Goal: Information Seeking & Learning: Learn about a topic

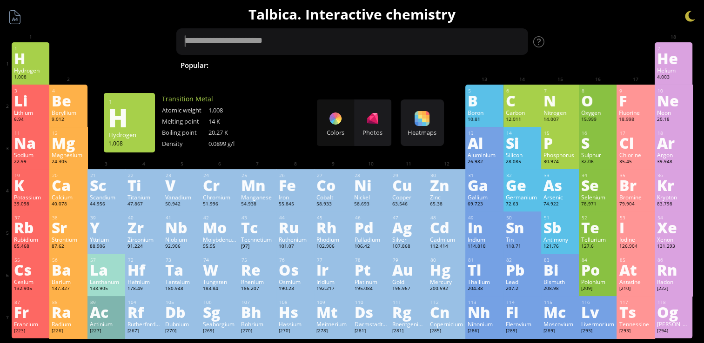
click at [300, 43] on textarea at bounding box center [352, 41] width 352 height 27
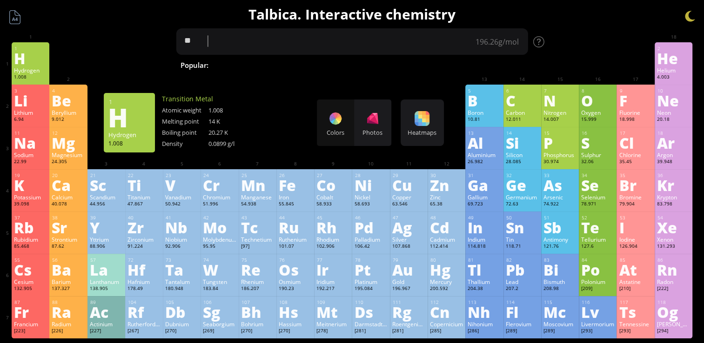
type textarea "*"
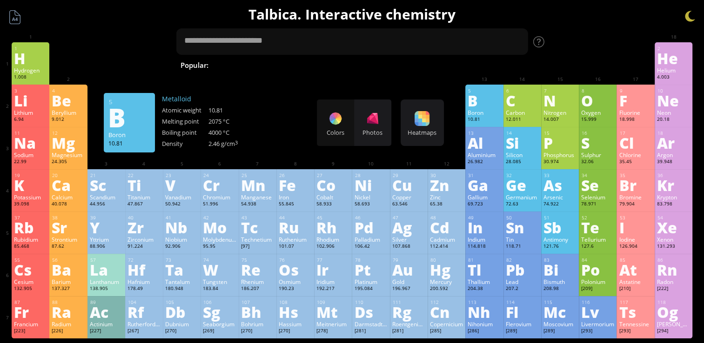
click at [114, 7] on h1 "Talbica. Interactive chemistry" at bounding box center [352, 14] width 694 height 19
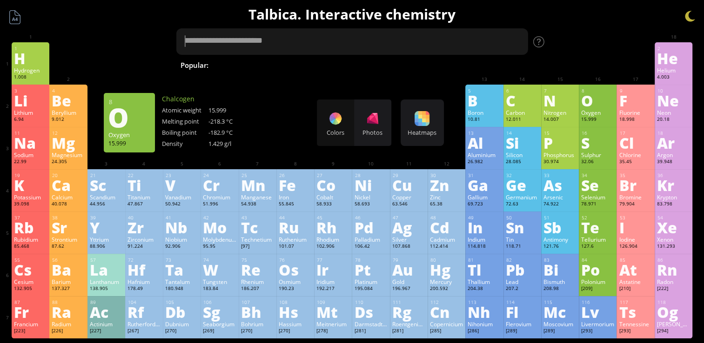
click at [422, 42] on textarea at bounding box center [352, 41] width 352 height 27
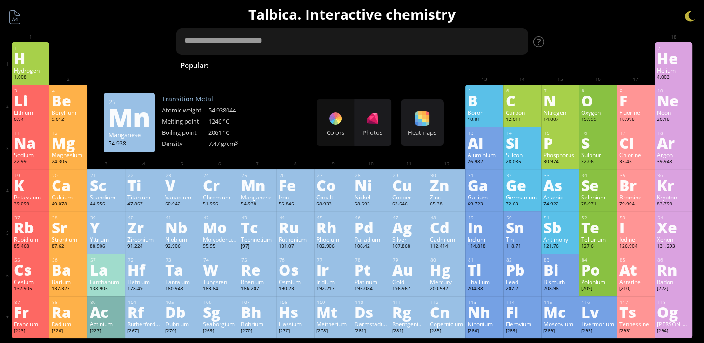
click at [238, 42] on textarea at bounding box center [352, 41] width 352 height 27
type textarea "*"
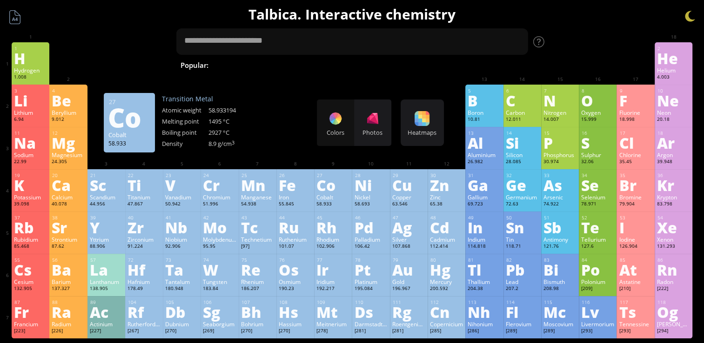
click at [333, 200] on div "Cobalt" at bounding box center [332, 196] width 33 height 7
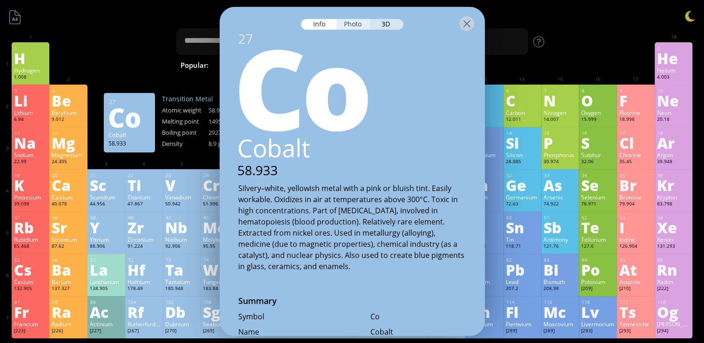
click at [355, 20] on div "Photo" at bounding box center [352, 24] width 33 height 11
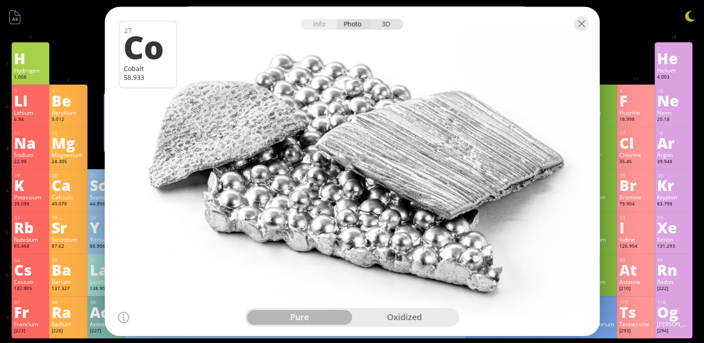
click at [385, 24] on div "3D" at bounding box center [386, 24] width 33 height 11
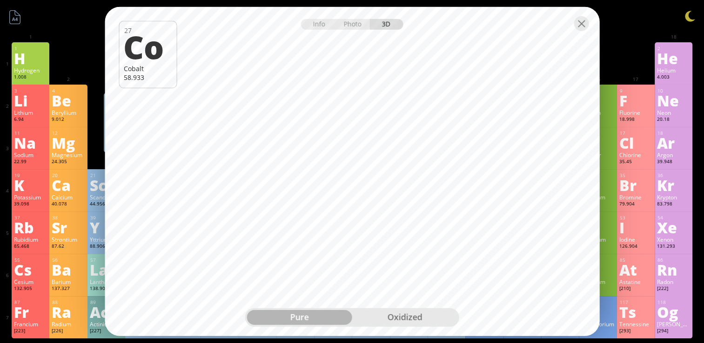
click at [414, 317] on div "oxidized" at bounding box center [404, 317] width 105 height 15
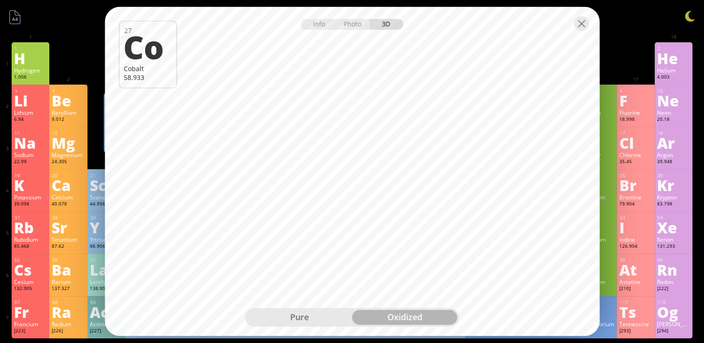
click at [315, 323] on div "pure" at bounding box center [299, 317] width 105 height 15
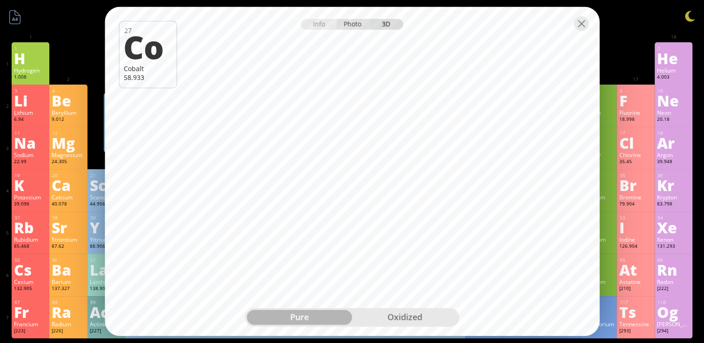
click at [364, 25] on div "Photo" at bounding box center [352, 24] width 33 height 11
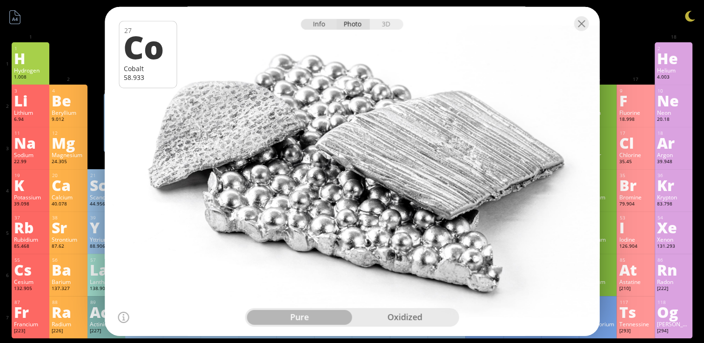
click at [320, 20] on div "Info" at bounding box center [319, 24] width 36 height 11
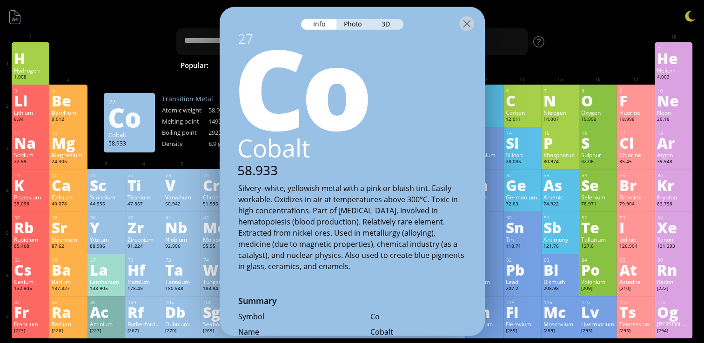
click at [465, 16] on div at bounding box center [466, 23] width 15 height 15
